Goal: Obtain resource: Download file/media

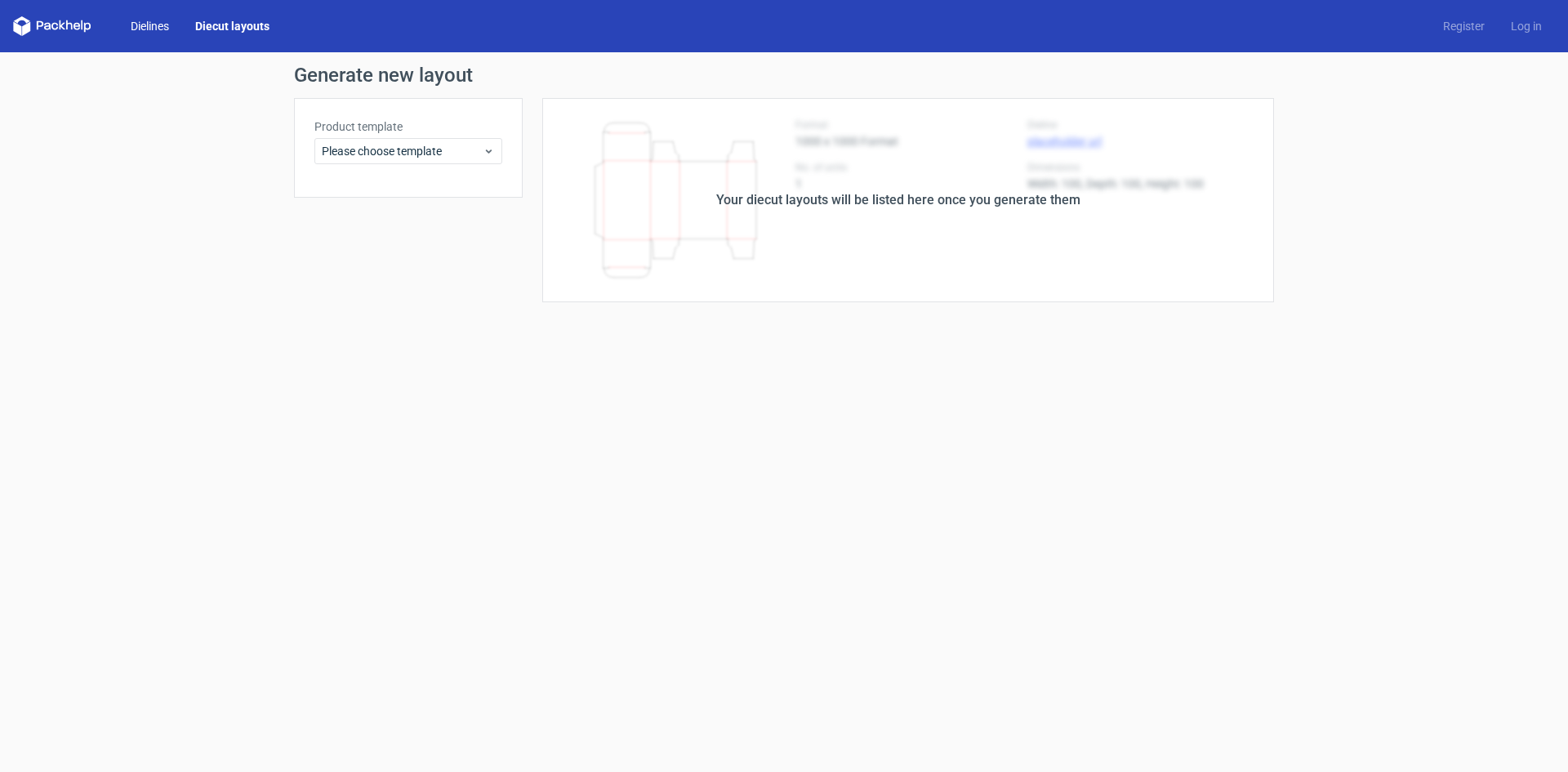
click at [138, 21] on link "Dielines" at bounding box center [149, 26] width 65 height 16
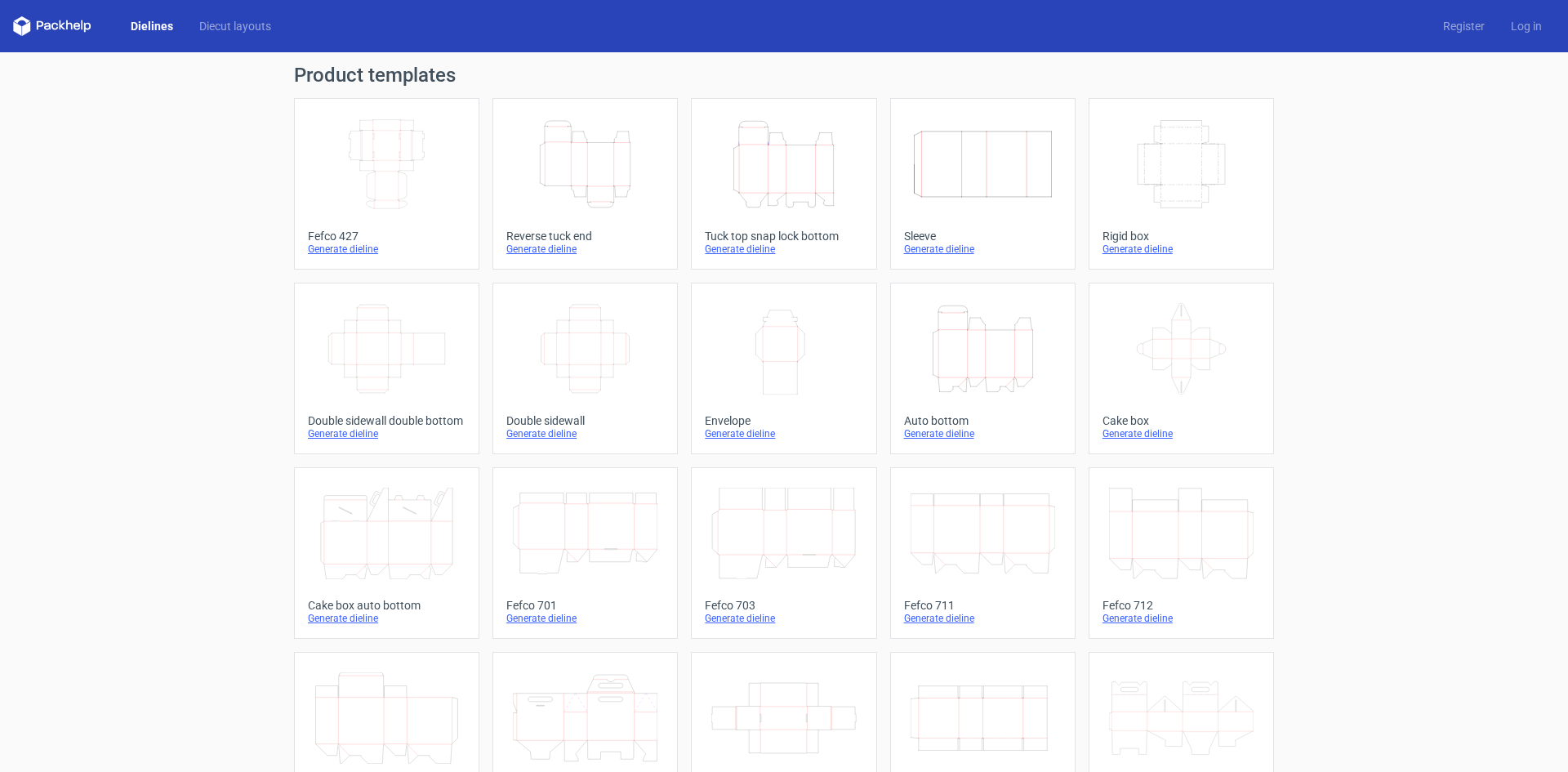
click at [734, 164] on icon "Height Depth Width" at bounding box center [783, 164] width 145 height 91
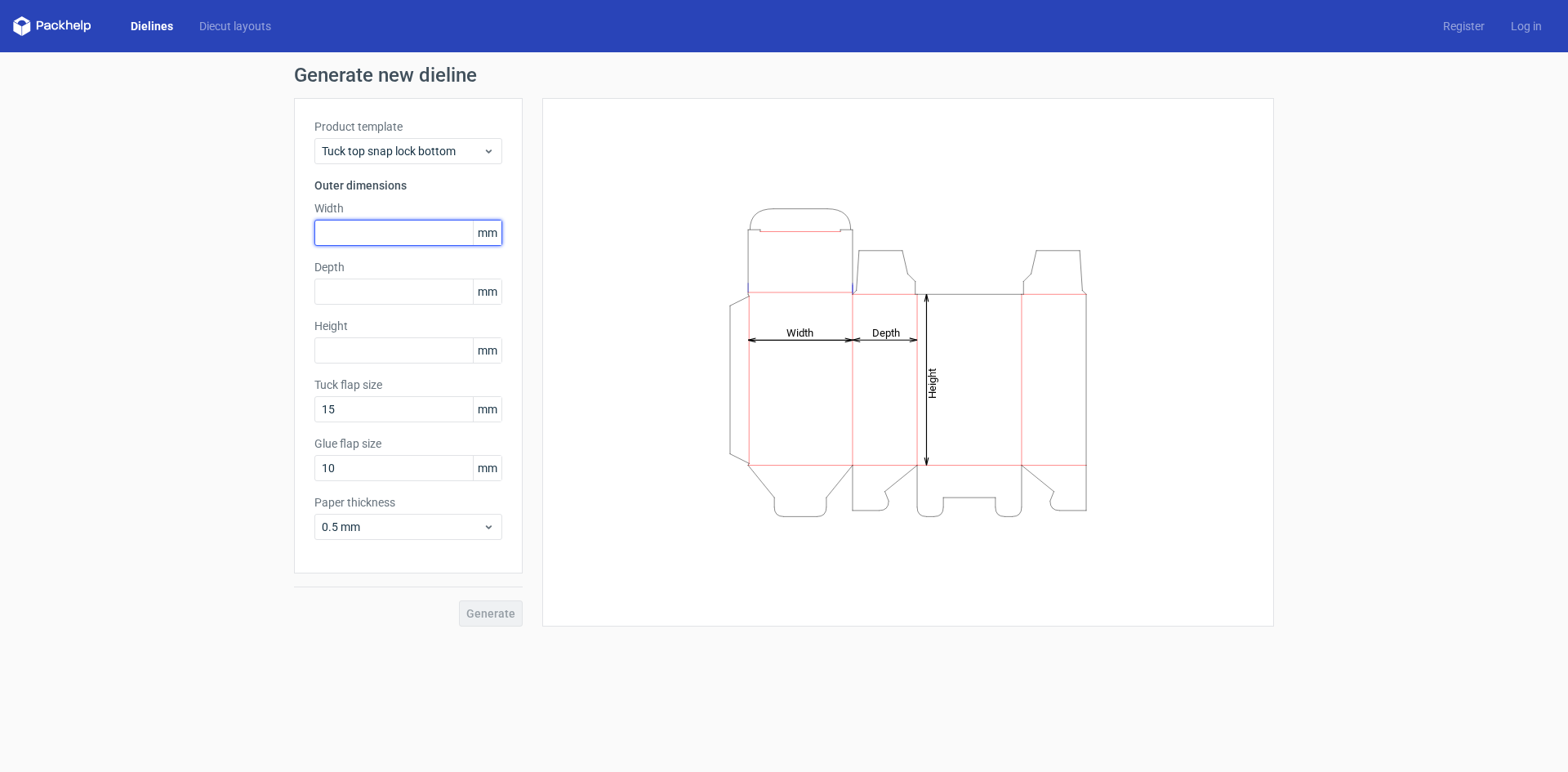
click at [399, 229] on input "text" at bounding box center [408, 232] width 188 height 26
type input "160"
type input "45"
click at [502, 613] on span "Generate" at bounding box center [491, 613] width 49 height 12
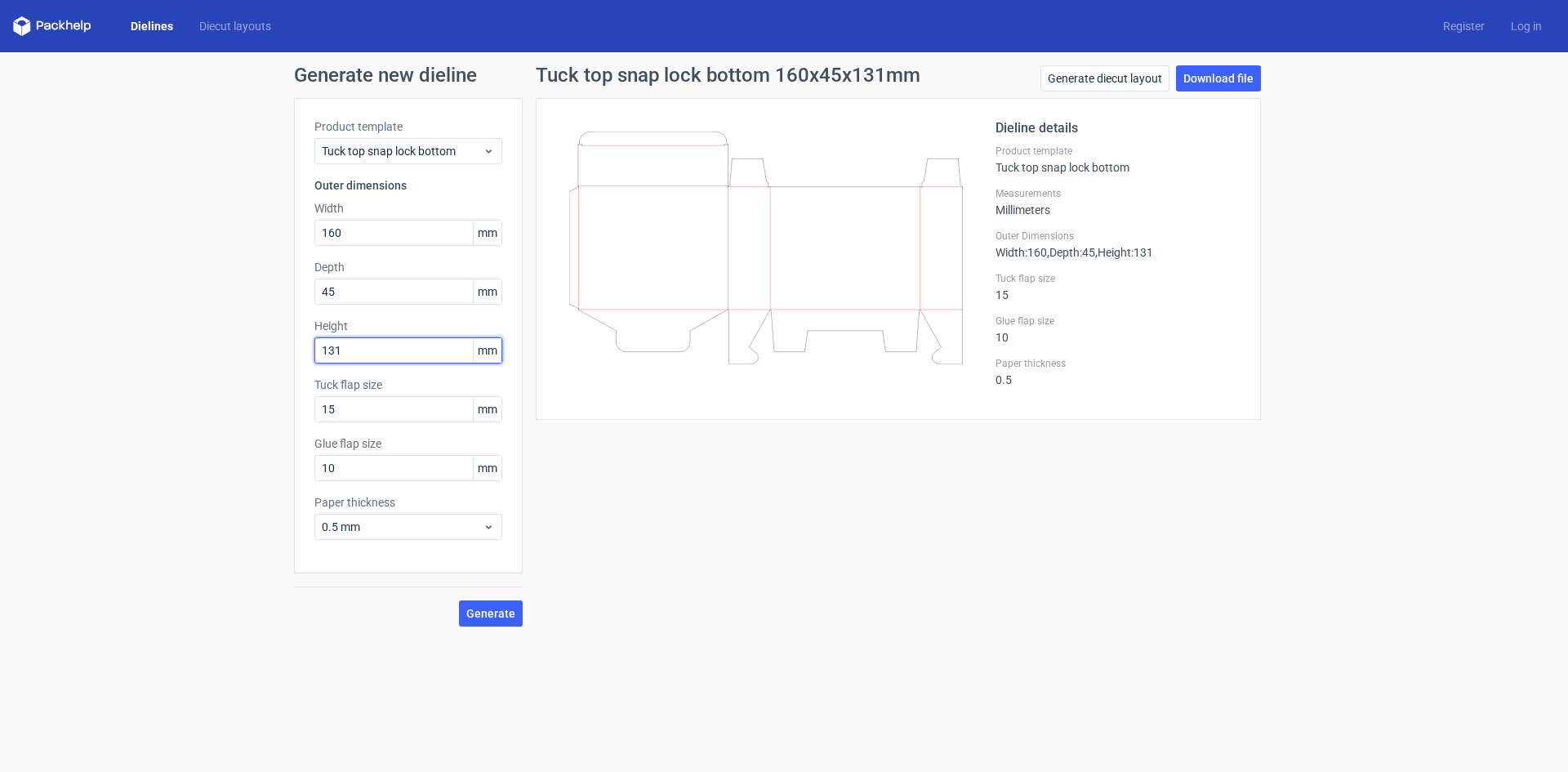
click at [377, 349] on input "131" at bounding box center [408, 350] width 188 height 26
type input "132"
click at [510, 615] on span "Generate" at bounding box center [491, 613] width 49 height 12
click at [487, 620] on button "Generate" at bounding box center [491, 613] width 64 height 26
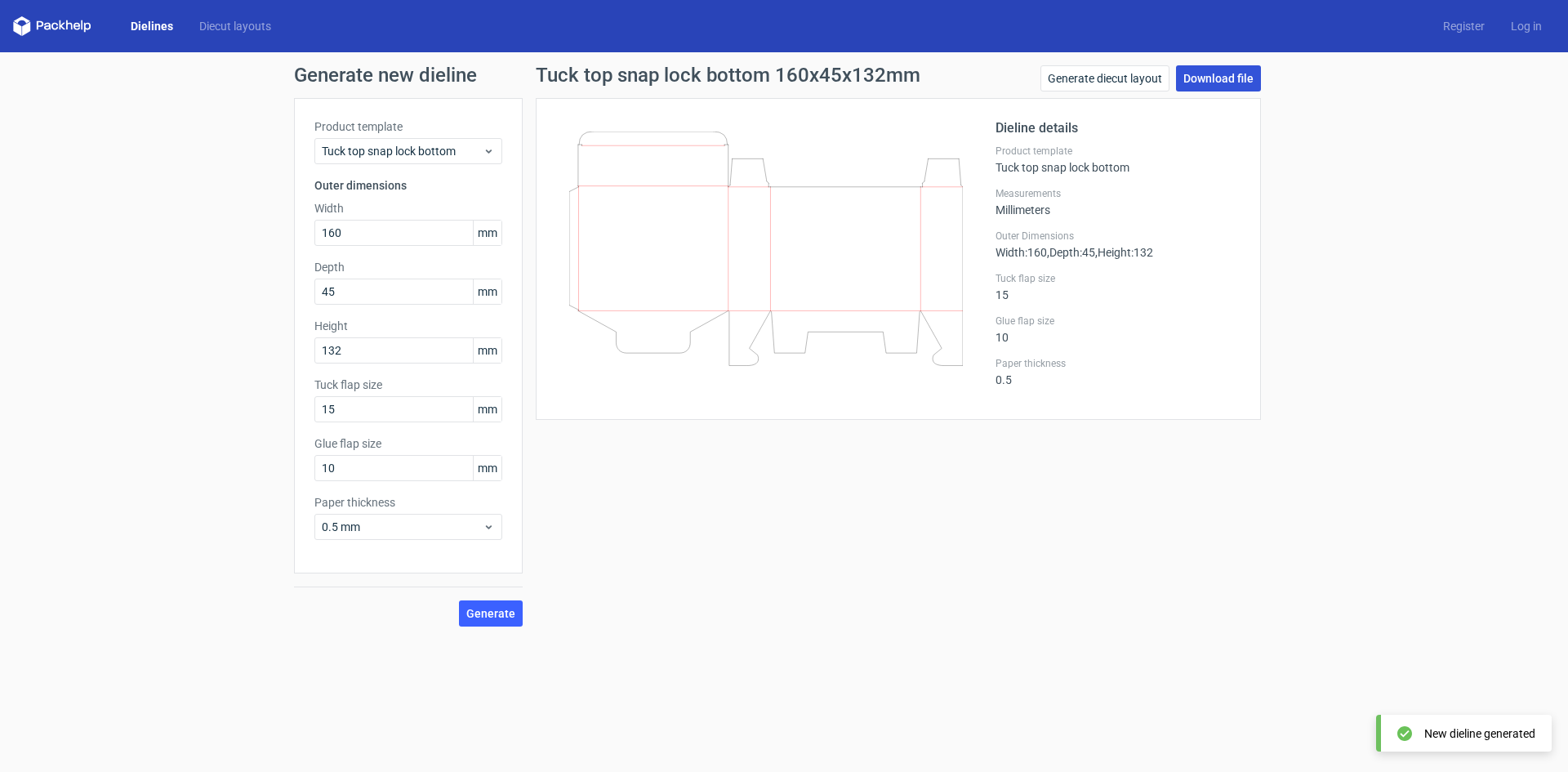
click at [1251, 83] on link "Download file" at bounding box center [1218, 78] width 85 height 26
